Goal: Transaction & Acquisition: Book appointment/travel/reservation

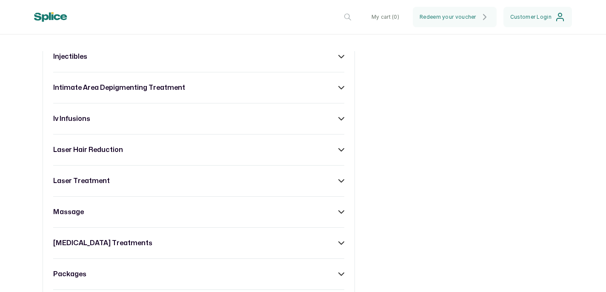
scroll to position [637, 0]
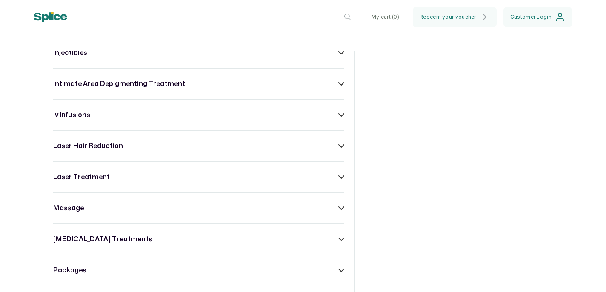
click at [335, 143] on div "laser hair reduction" at bounding box center [198, 146] width 291 height 10
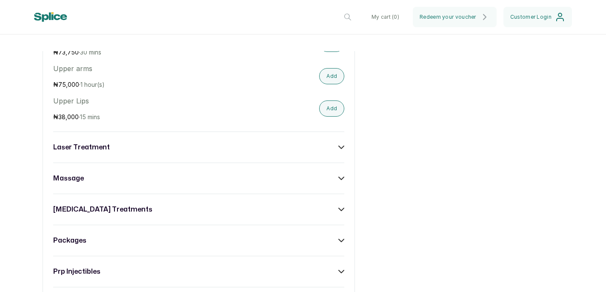
scroll to position [1737, 0]
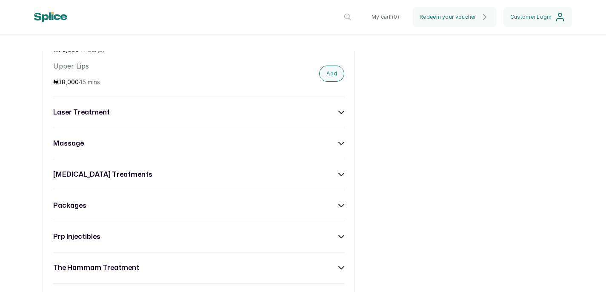
click at [281, 108] on div "laser treatment" at bounding box center [198, 112] width 291 height 10
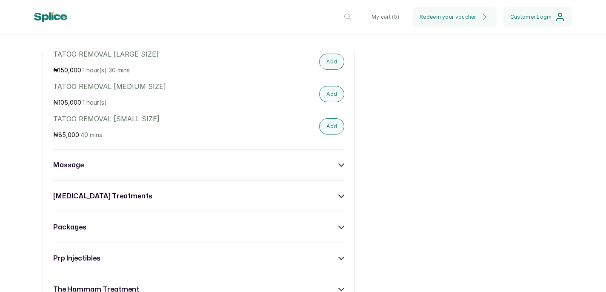
scroll to position [2288, 0]
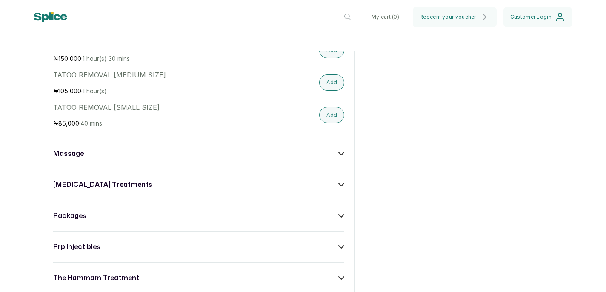
click at [238, 149] on div "massage" at bounding box center [198, 154] width 291 height 10
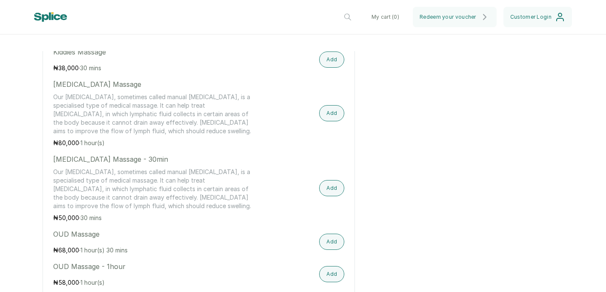
scroll to position [3366, 0]
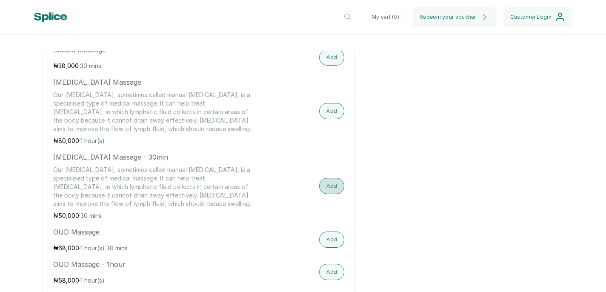
click at [335, 178] on button "Add" at bounding box center [331, 186] width 25 height 16
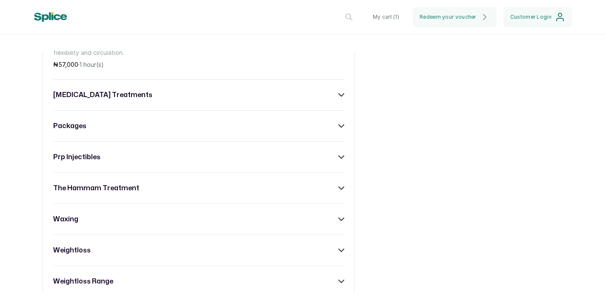
scroll to position [3968, 0]
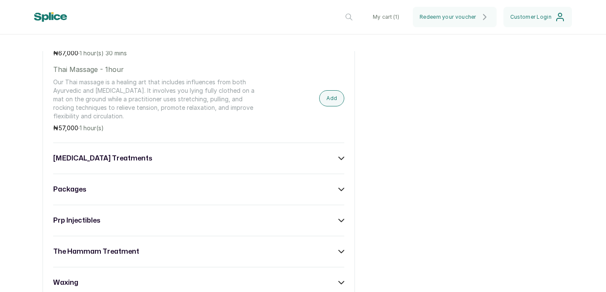
click at [233, 153] on div "[MEDICAL_DATA] treatments" at bounding box center [198, 158] width 291 height 10
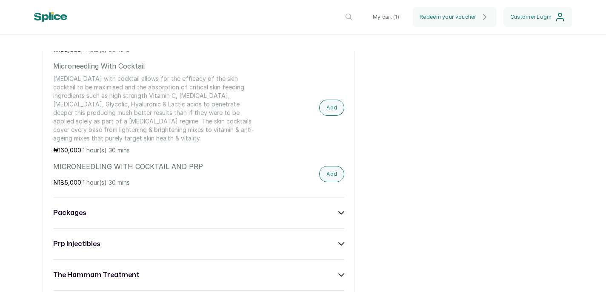
scroll to position [4276, 0]
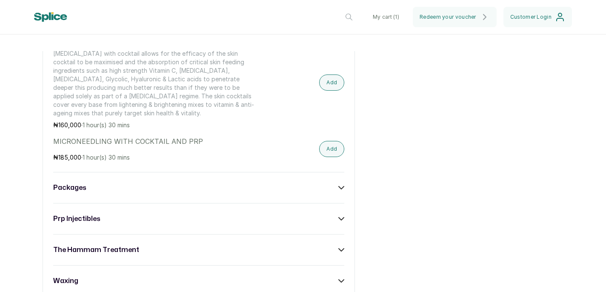
click at [235, 183] on div "packages" at bounding box center [198, 188] width 291 height 10
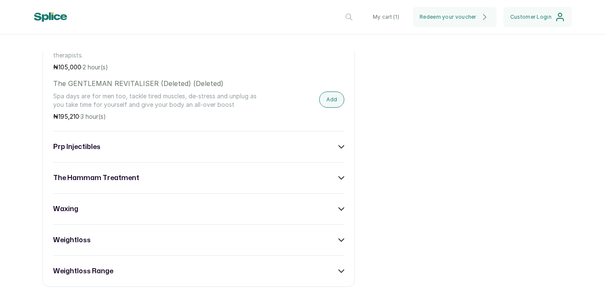
scroll to position [4607, 0]
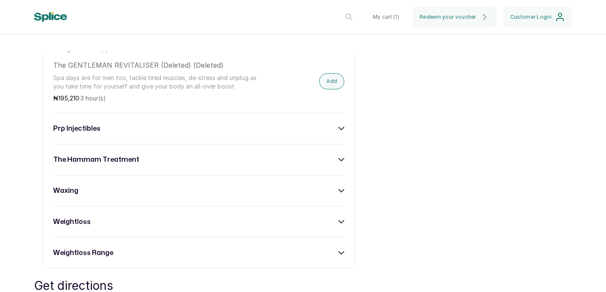
click at [341, 158] on icon at bounding box center [341, 159] width 5 height 3
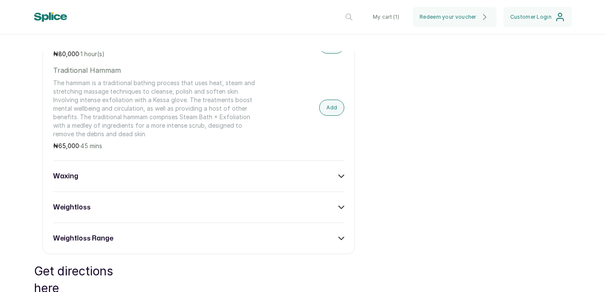
scroll to position [5306, 0]
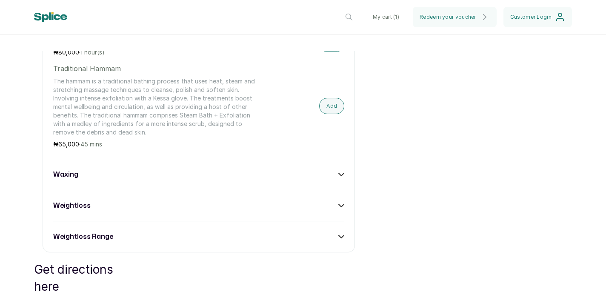
click at [284, 200] on div "weightloss" at bounding box center [198, 205] width 291 height 10
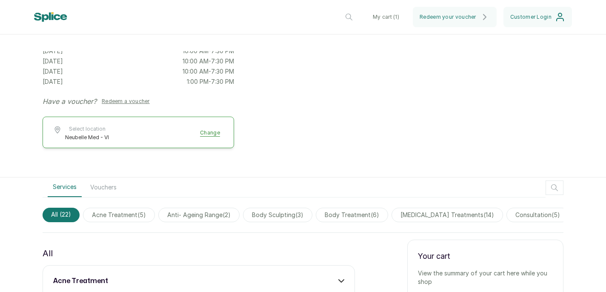
scroll to position [0, 0]
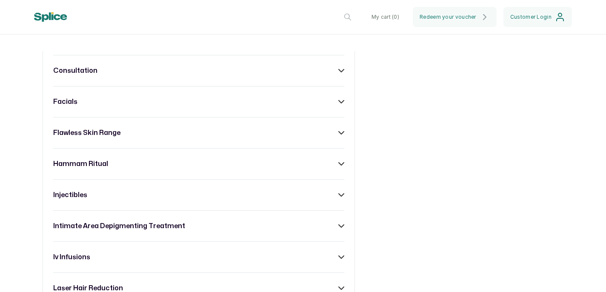
scroll to position [601, 0]
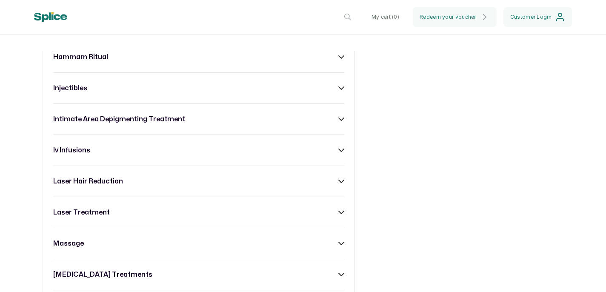
click at [160, 120] on h3 "intimate area depigmenting treatment" at bounding box center [119, 119] width 132 height 10
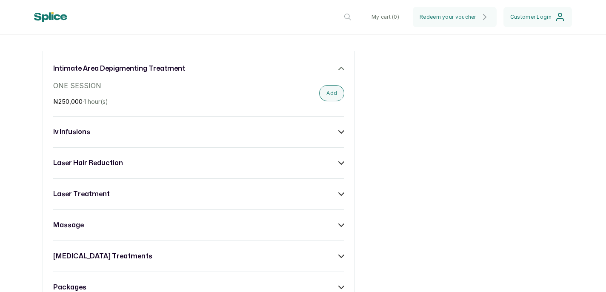
scroll to position [659, 0]
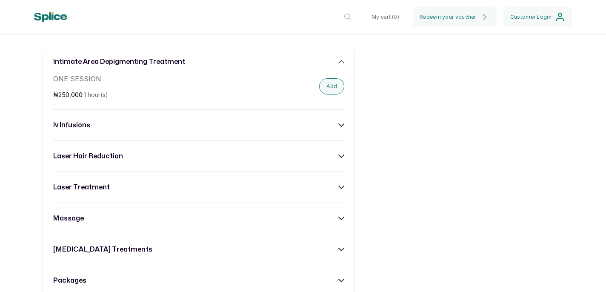
click at [266, 151] on div "laser hair reduction" at bounding box center [198, 156] width 291 height 10
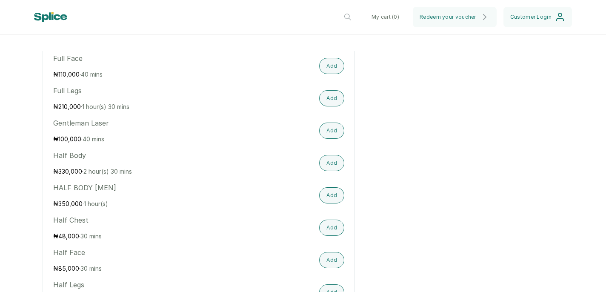
scroll to position [1178, 0]
